Goal: Task Accomplishment & Management: Use online tool/utility

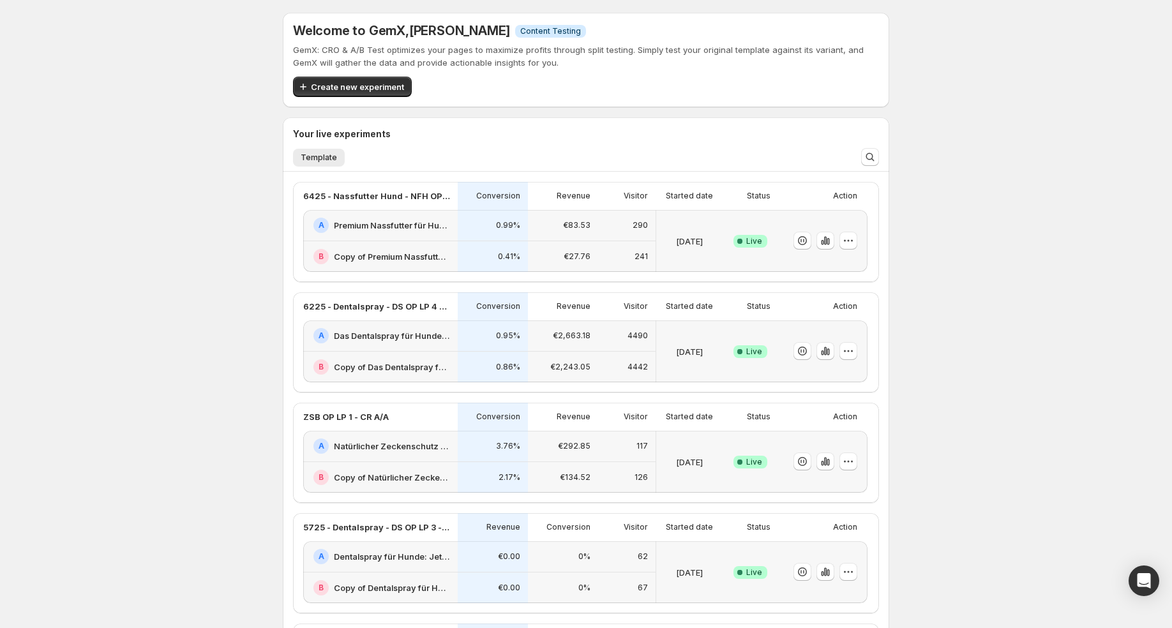
click at [423, 235] on div "A Premium Nassfutter für Hunde: Jetzt Neukunden Deal sichern!" at bounding box center [380, 225] width 155 height 31
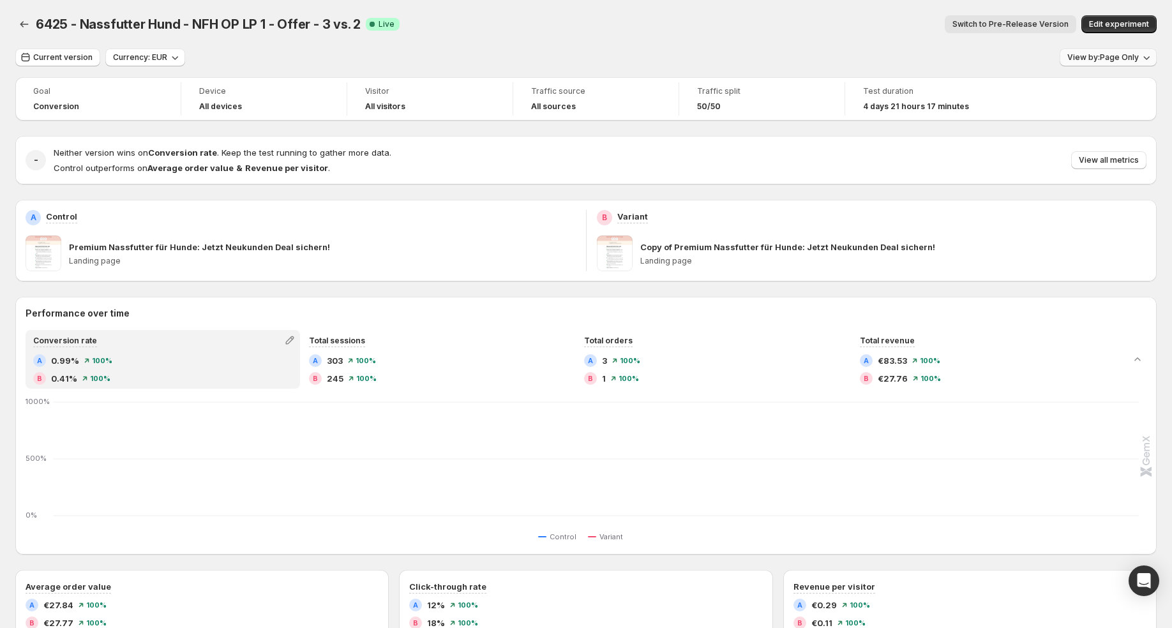
click at [1111, 63] on button "View by: Page Only" at bounding box center [1108, 58] width 97 height 18
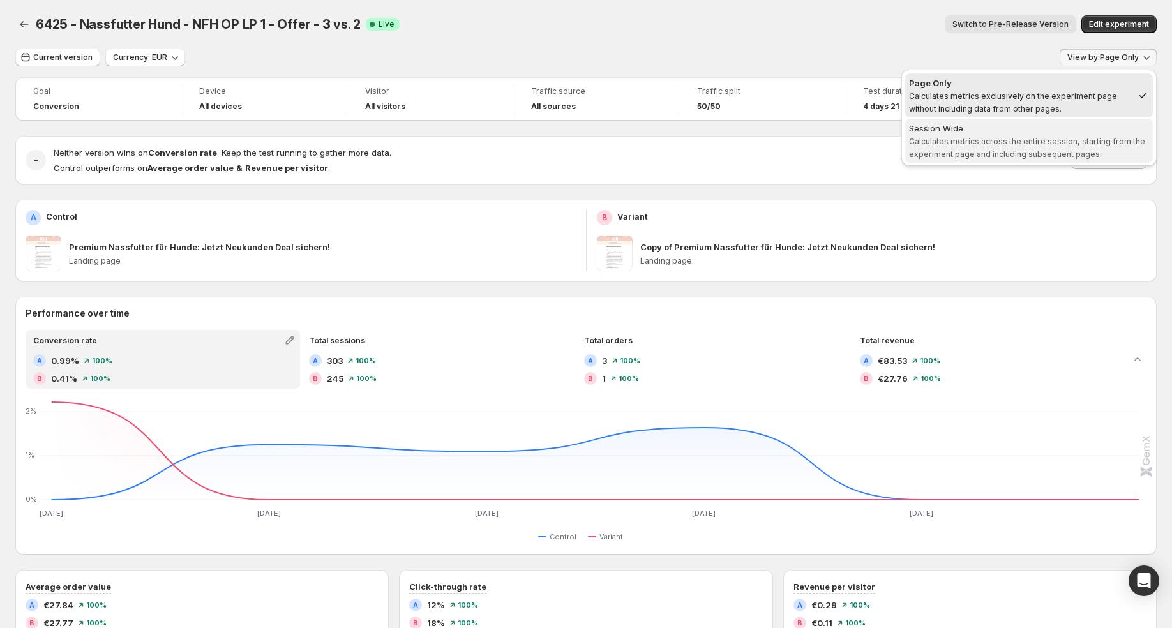
click at [1027, 137] on span "Calculates metrics across the entire session, starting from the experiment page…" at bounding box center [1027, 148] width 236 height 22
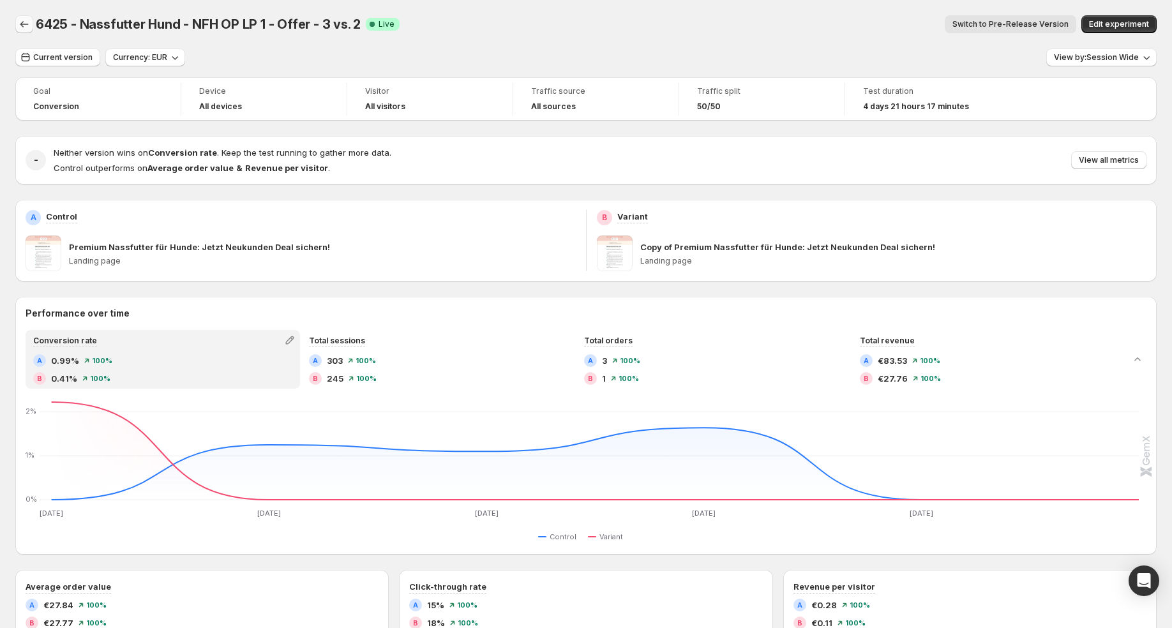
click at [29, 22] on icon "Back" at bounding box center [24, 24] width 13 height 13
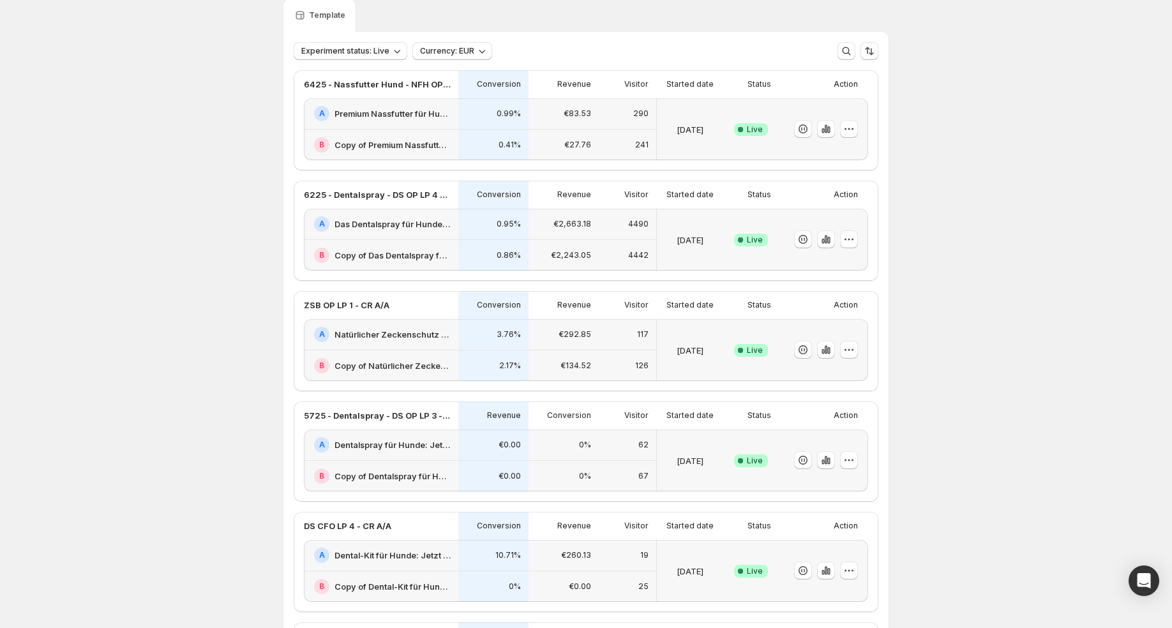
scroll to position [56, 0]
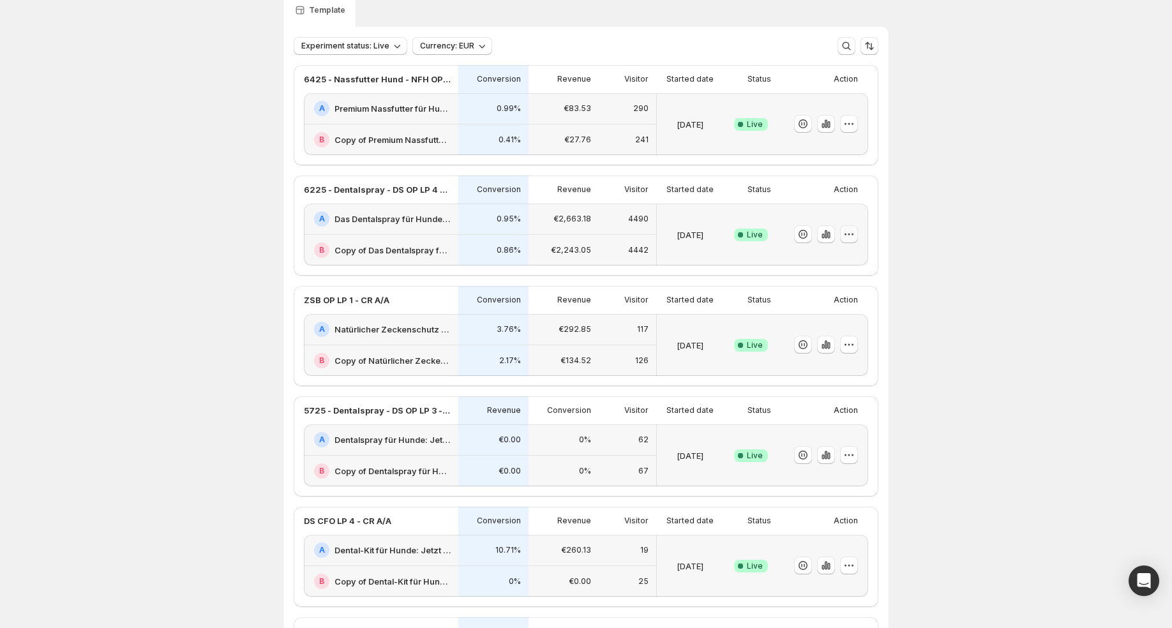
click at [853, 237] on icon "button" at bounding box center [849, 234] width 13 height 13
click at [828, 329] on span "Choose winner" at bounding box center [824, 325] width 61 height 10
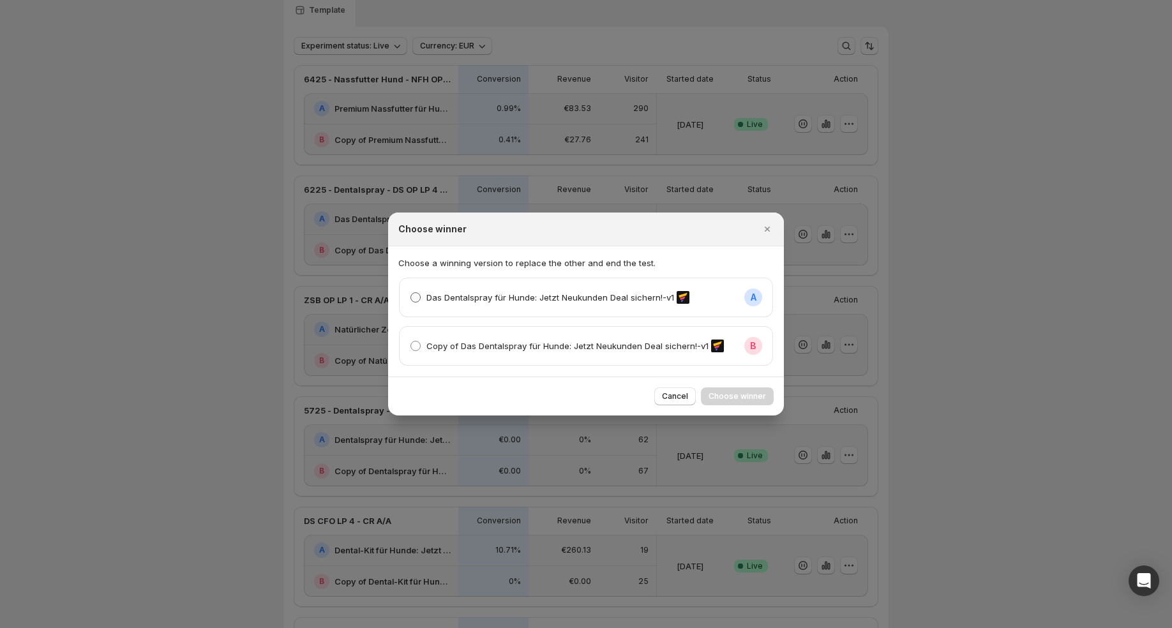
click at [579, 305] on label "Das Dentalspray für Hunde: Jetzt Neukunden Deal sichern!-v1" at bounding box center [550, 298] width 280 height 18
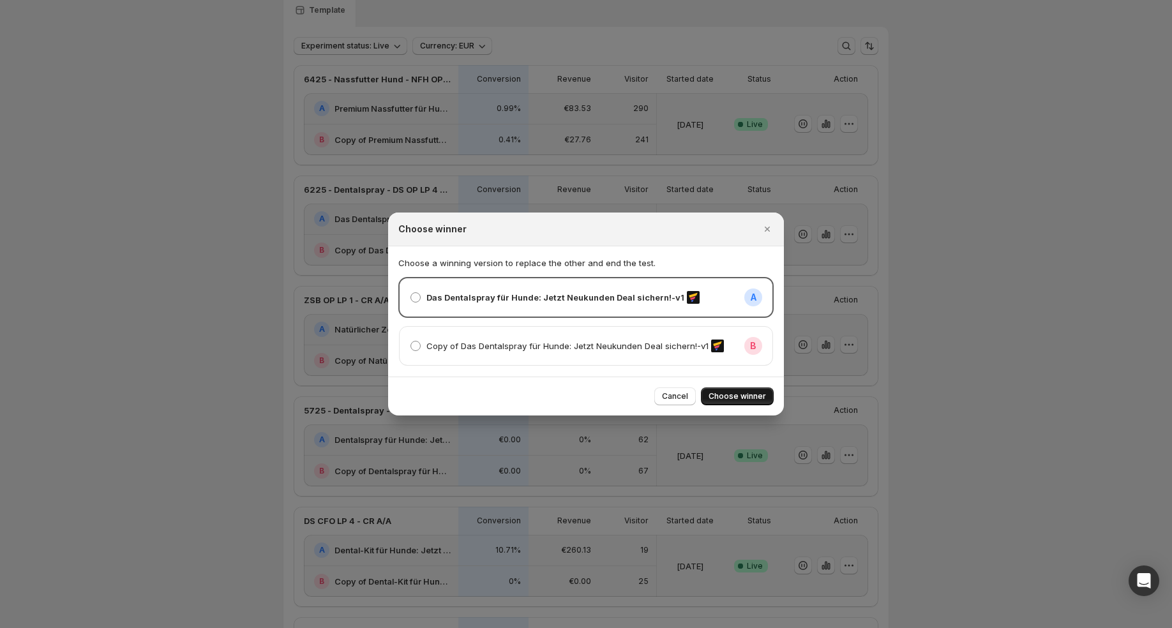
click at [760, 394] on span "Choose winner" at bounding box center [737, 396] width 57 height 10
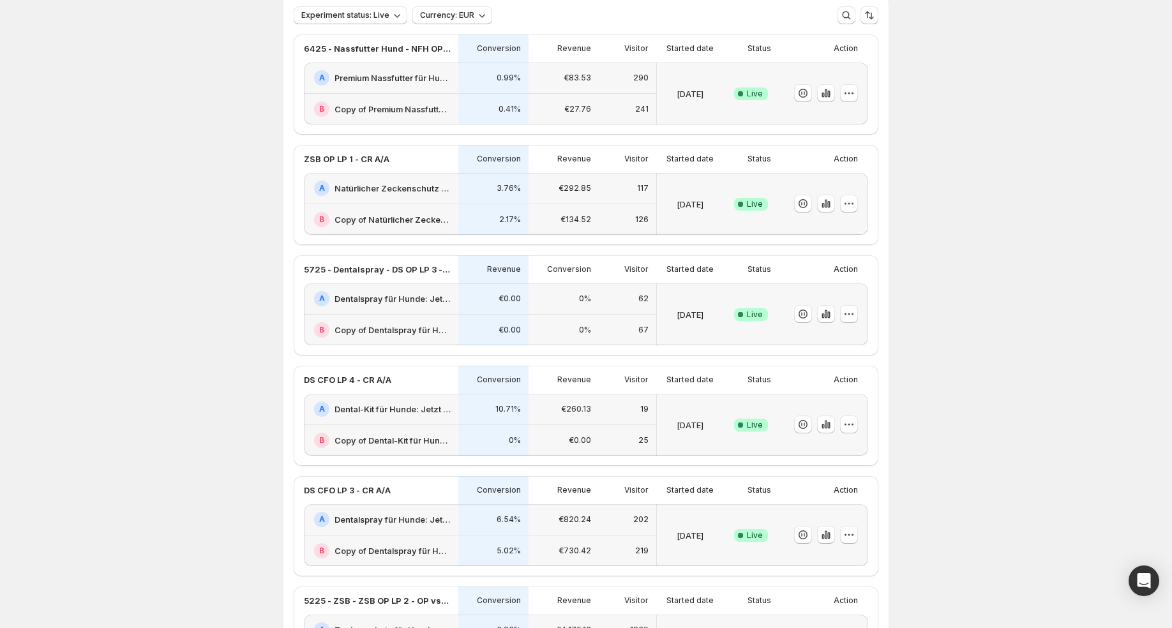
scroll to position [0, 0]
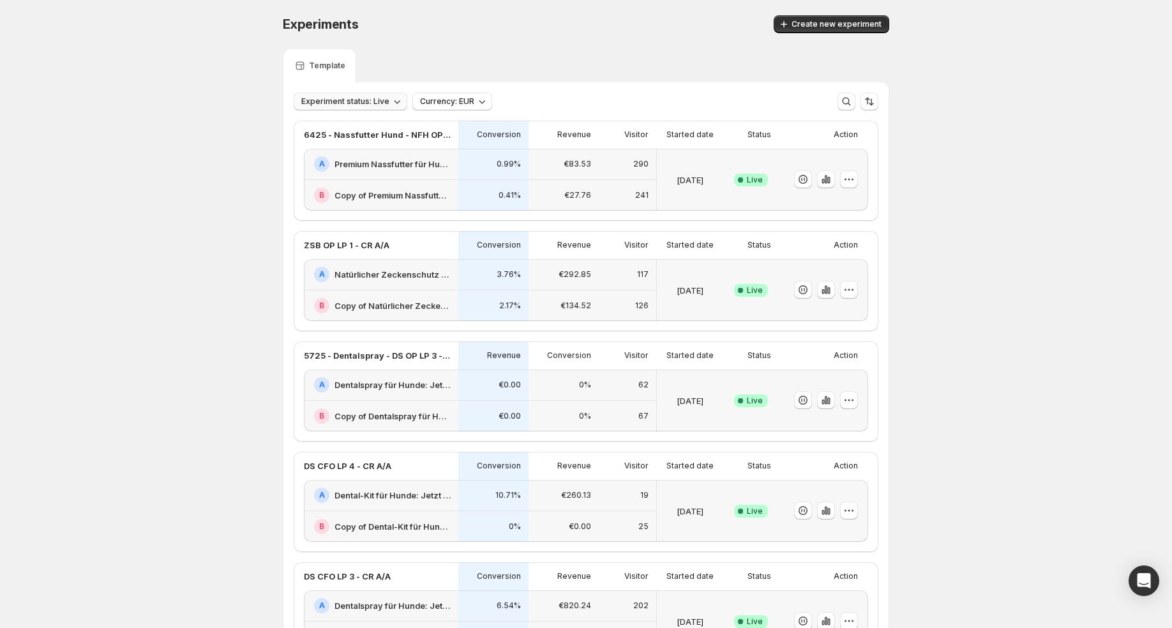
click at [353, 99] on span "Experiment status: Live" at bounding box center [345, 101] width 88 height 10
click at [323, 183] on p "Ended" at bounding box center [326, 189] width 25 height 13
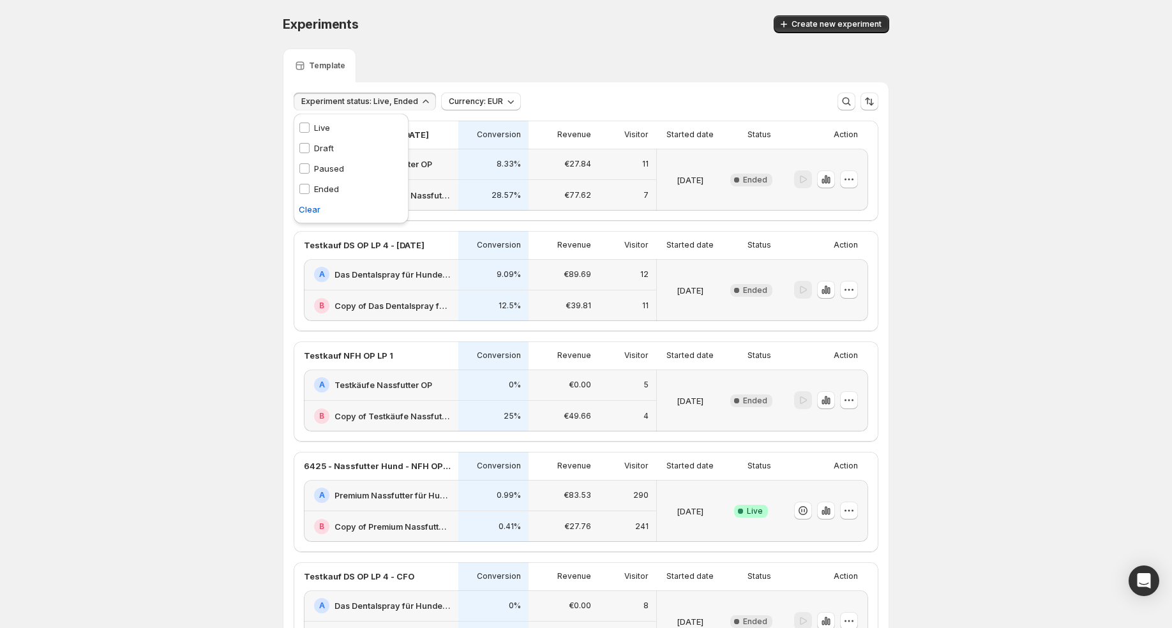
click at [421, 99] on icon "button" at bounding box center [426, 101] width 13 height 13
click at [314, 188] on p "Ended" at bounding box center [326, 189] width 25 height 13
click at [222, 192] on div "Experiments. This page is ready Experiments Create new experiment Template Expe…" at bounding box center [586, 537] width 1172 height 1074
